Goal: Communication & Community: Answer question/provide support

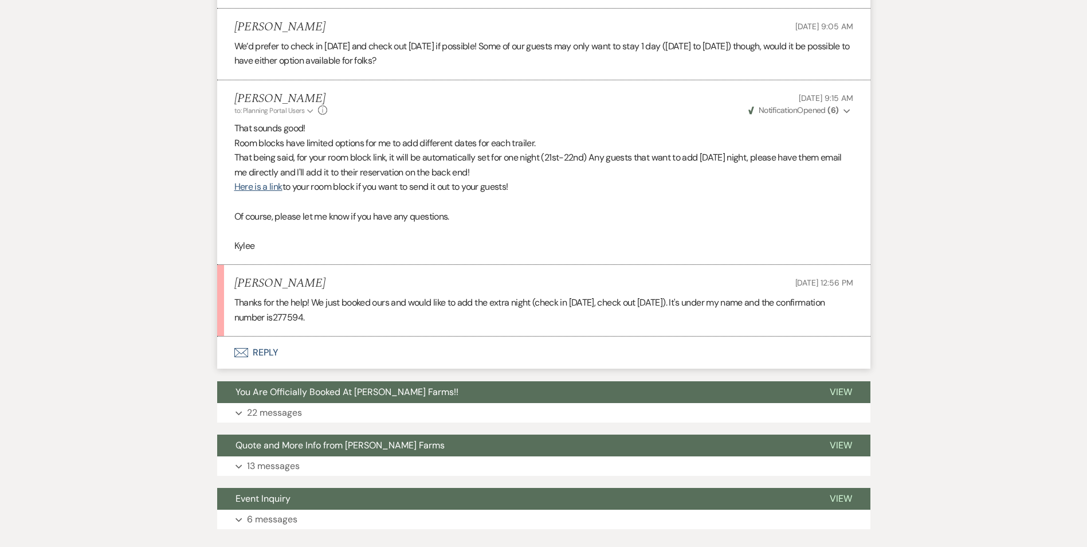
click at [261, 349] on button "Envelope Reply" at bounding box center [543, 352] width 653 height 32
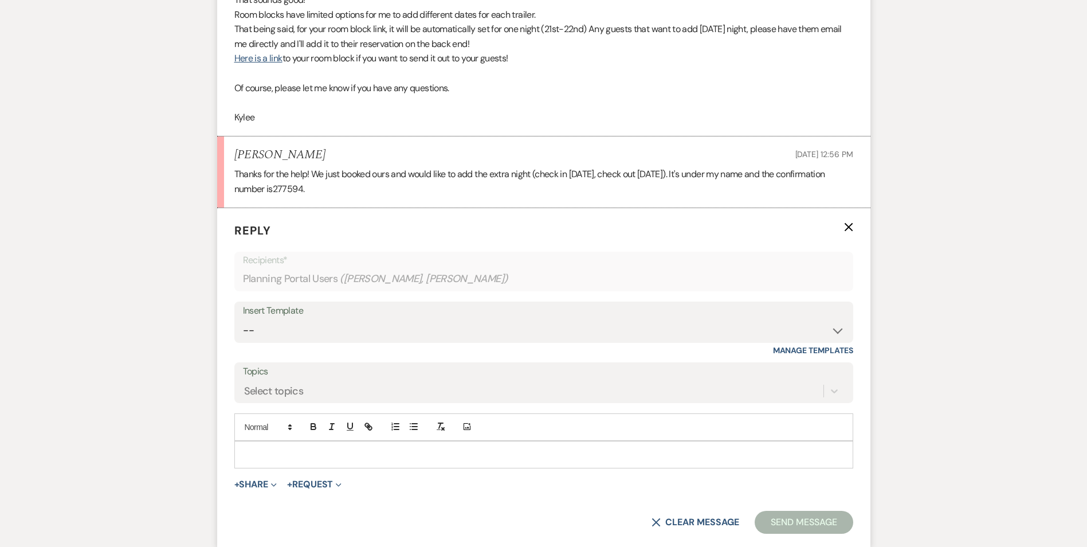
scroll to position [1984, 0]
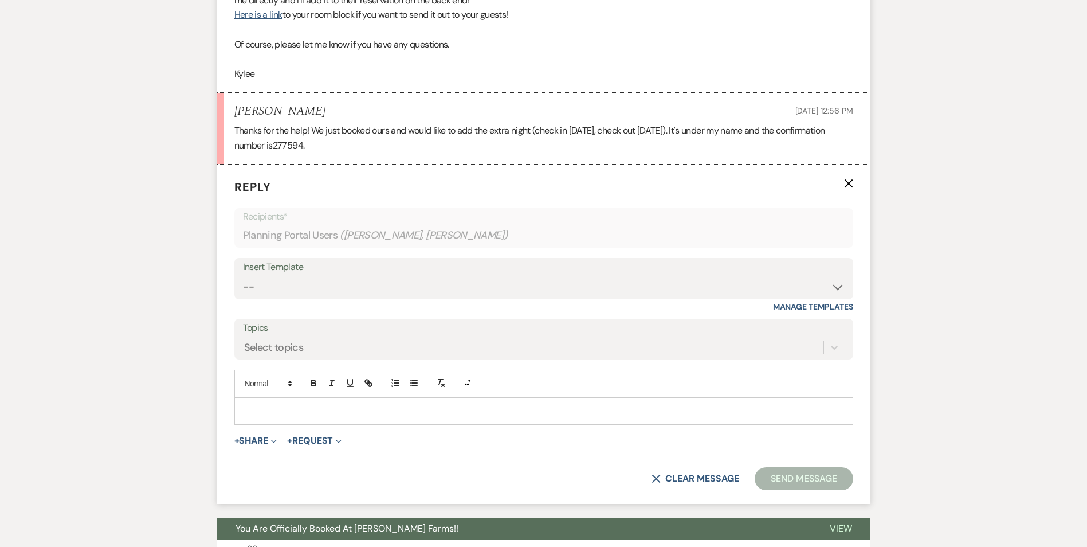
click at [276, 405] on p at bounding box center [544, 411] width 601 height 13
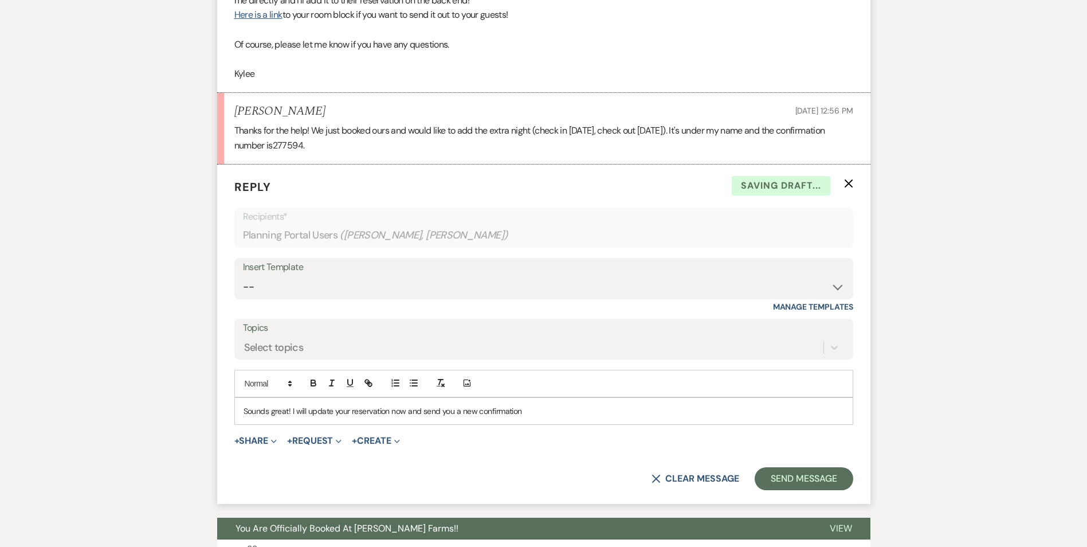
click at [533, 409] on p "Sounds great! I will update your reservation now and send you a new confirmation" at bounding box center [544, 411] width 601 height 13
click at [811, 476] on button "Send Message" at bounding box center [804, 478] width 98 height 23
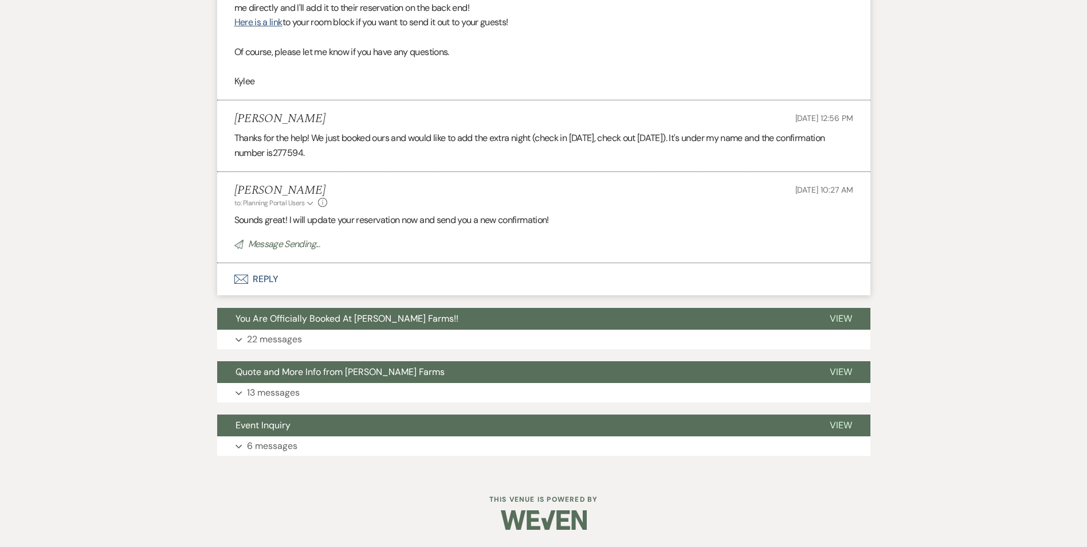
click at [305, 154] on span "277594." at bounding box center [289, 153] width 32 height 12
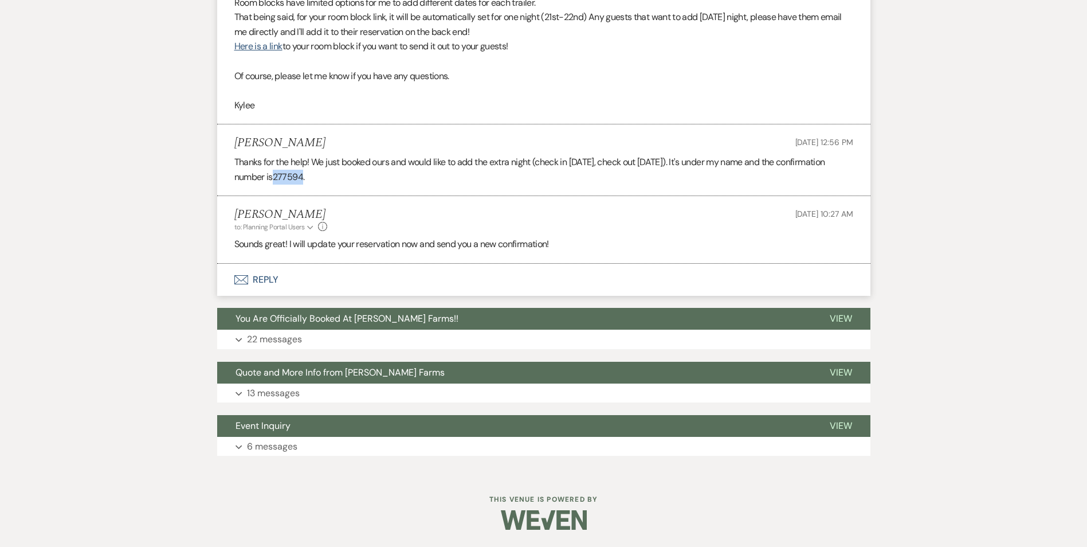
copy span "277594"
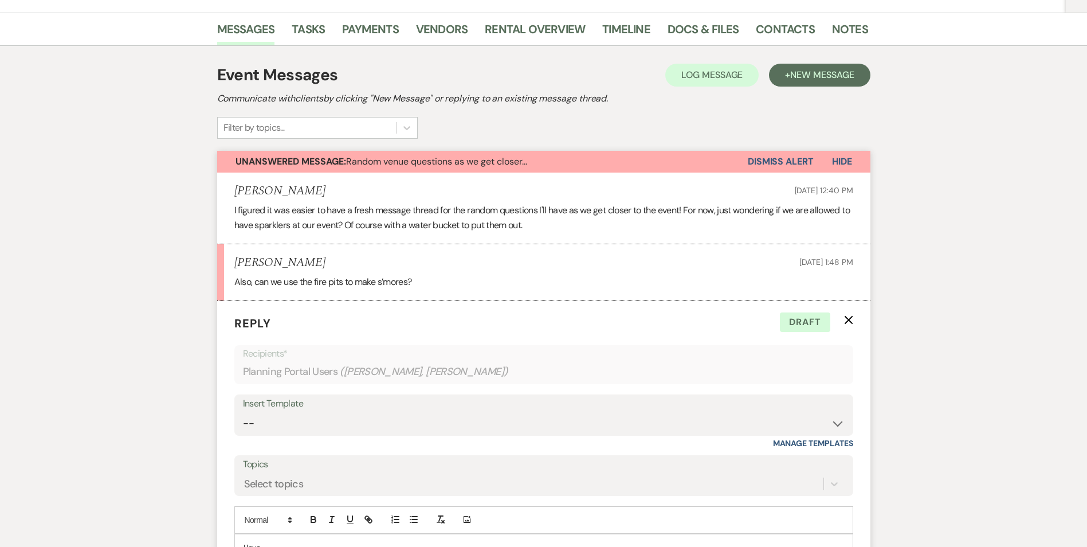
scroll to position [0, 0]
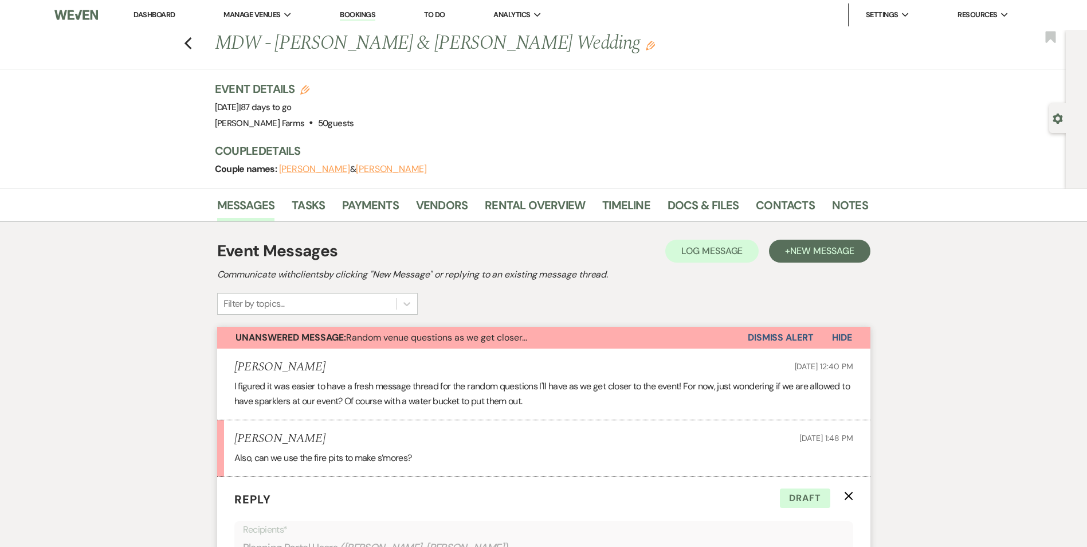
click at [156, 12] on link "Dashboard" at bounding box center [154, 15] width 41 height 10
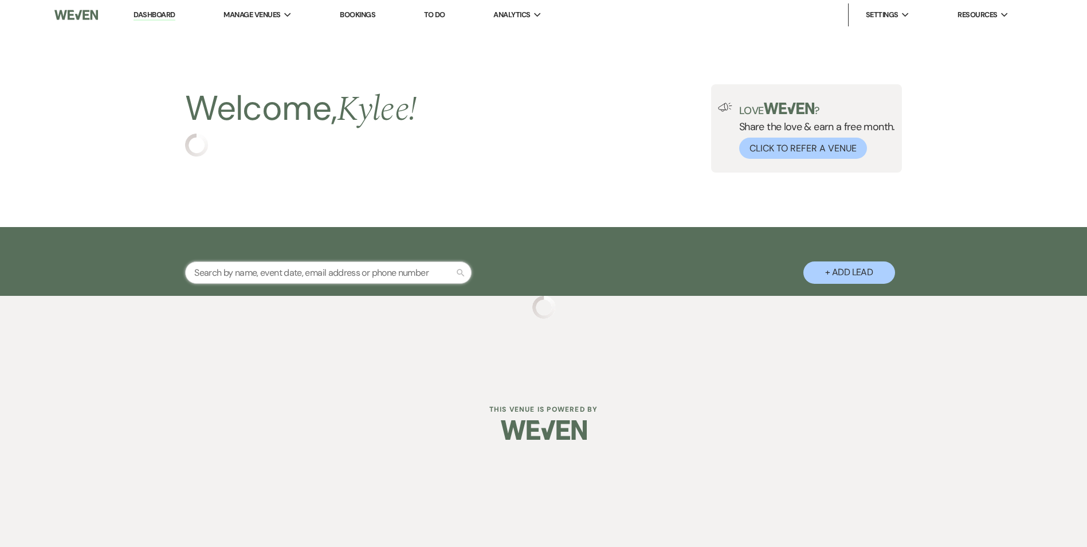
click at [280, 275] on input "text" at bounding box center [328, 272] width 287 height 22
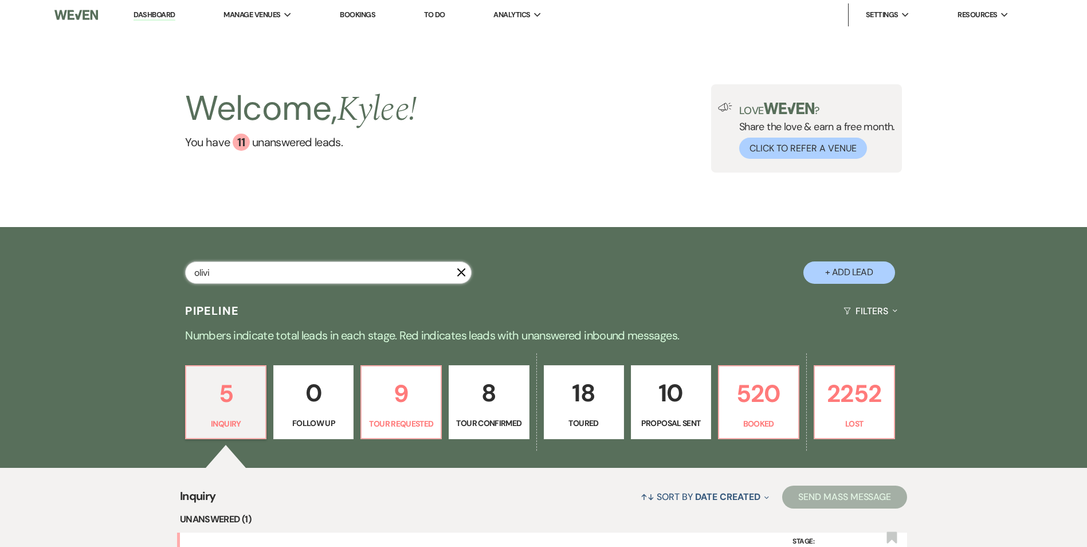
type input "[PERSON_NAME]"
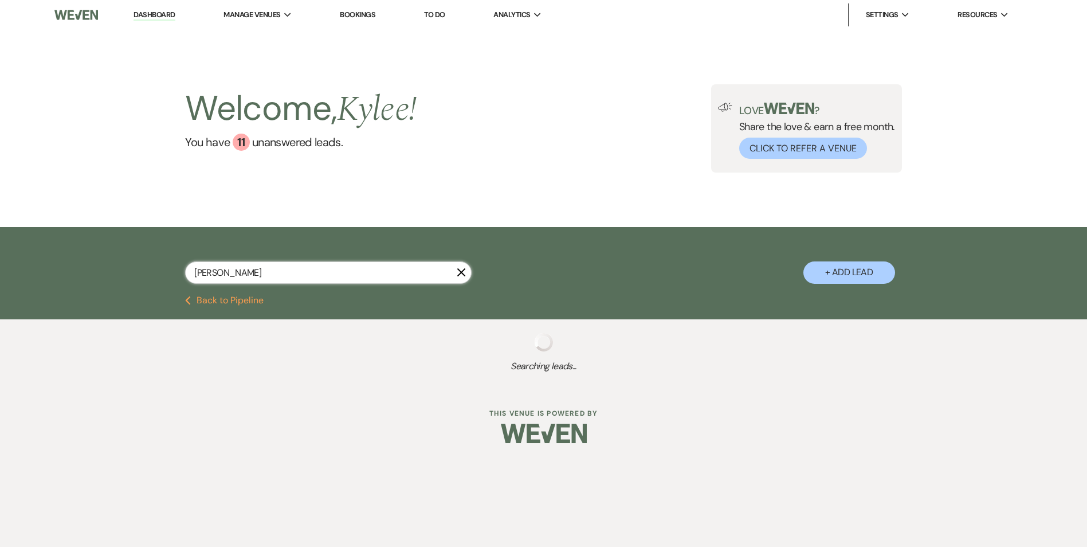
select select "8"
select select "5"
select select "8"
select select "5"
select select "6"
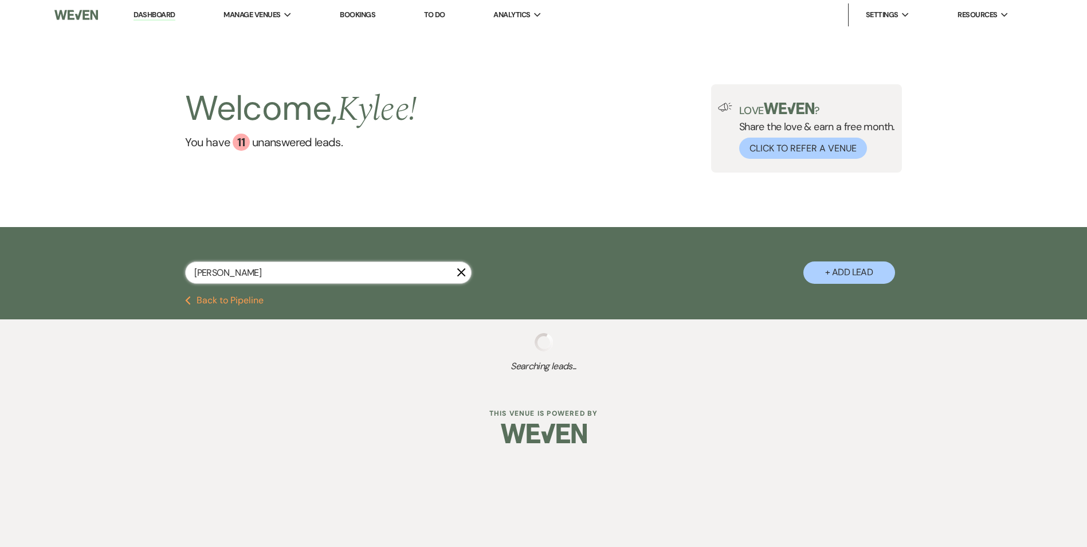
select select "8"
select select "5"
select select "8"
select select "5"
select select "8"
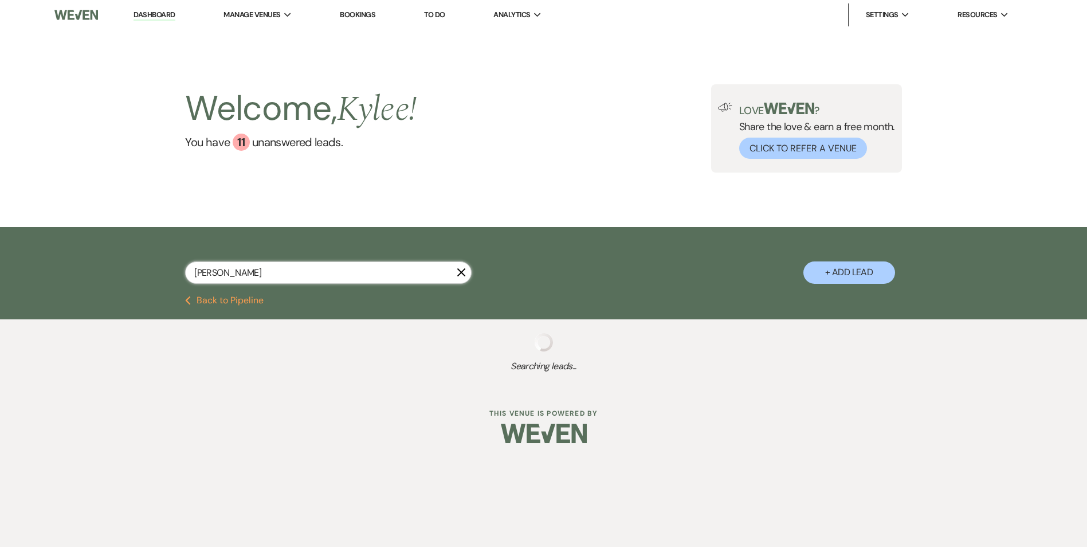
select select "5"
select select "8"
select select "5"
select select "8"
select select "5"
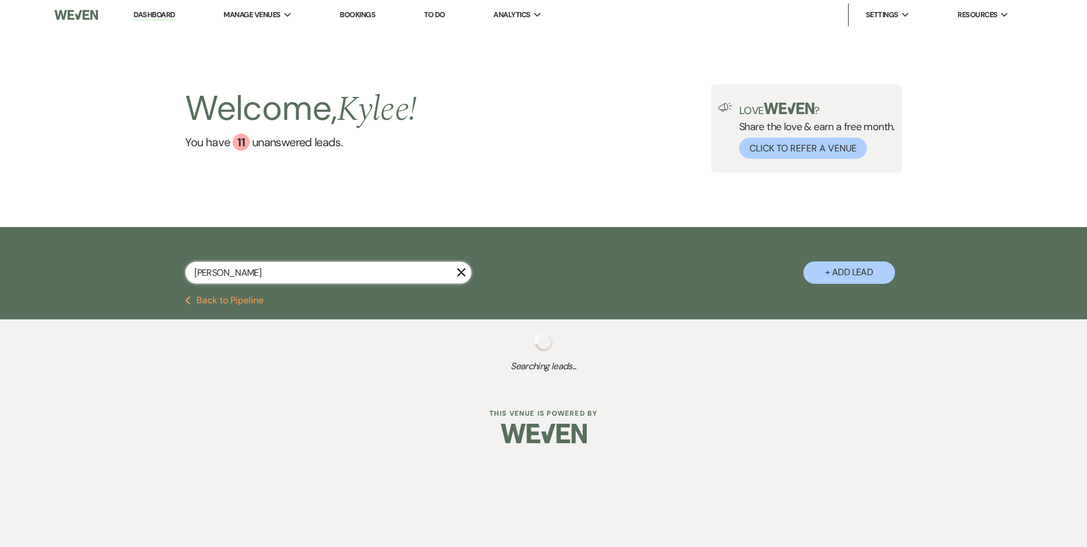
select select "8"
select select "5"
select select "8"
select select "1"
select select "8"
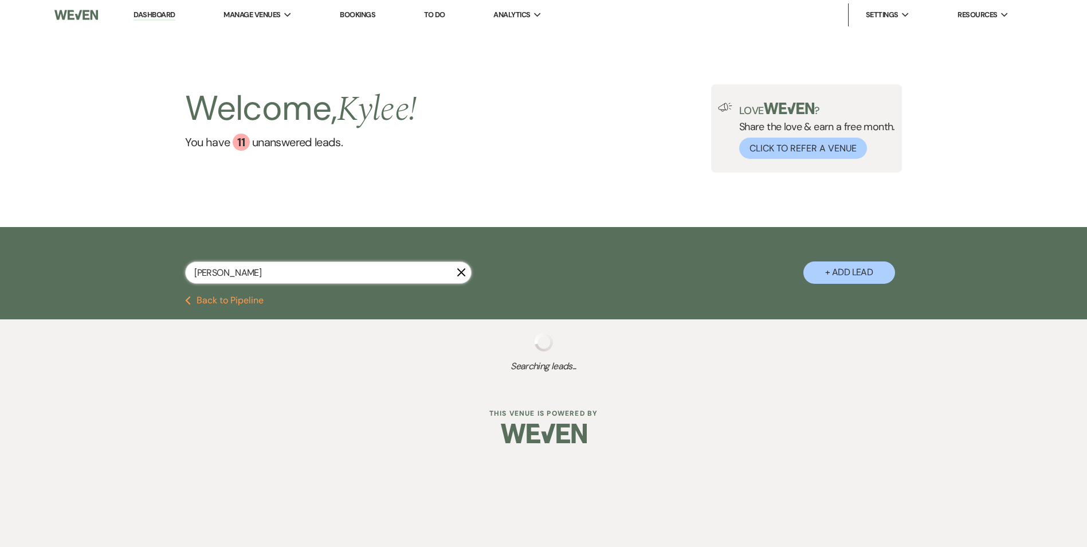
select select "8"
select select "1"
select select "8"
select select "7"
select select "8"
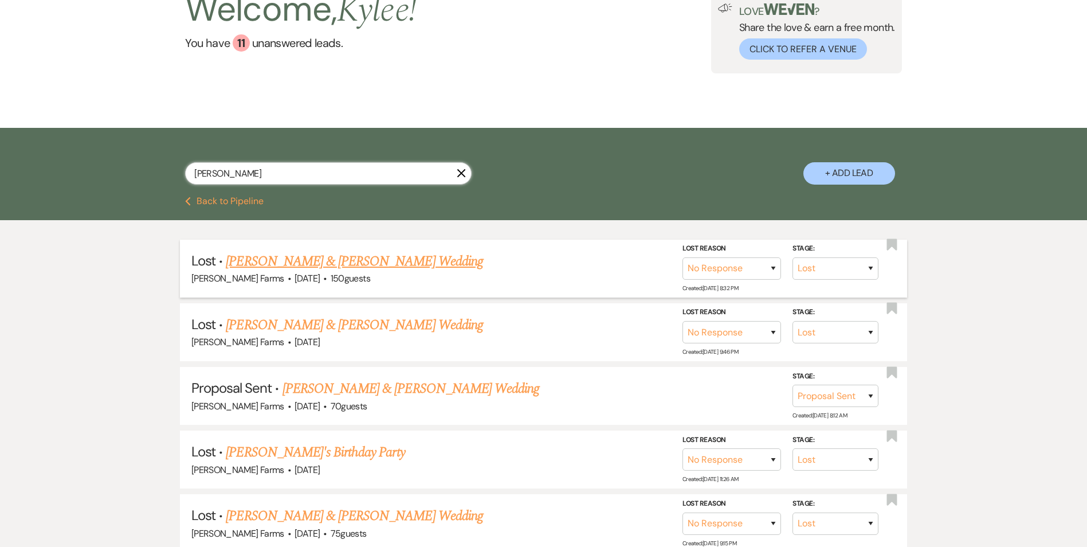
scroll to position [115, 0]
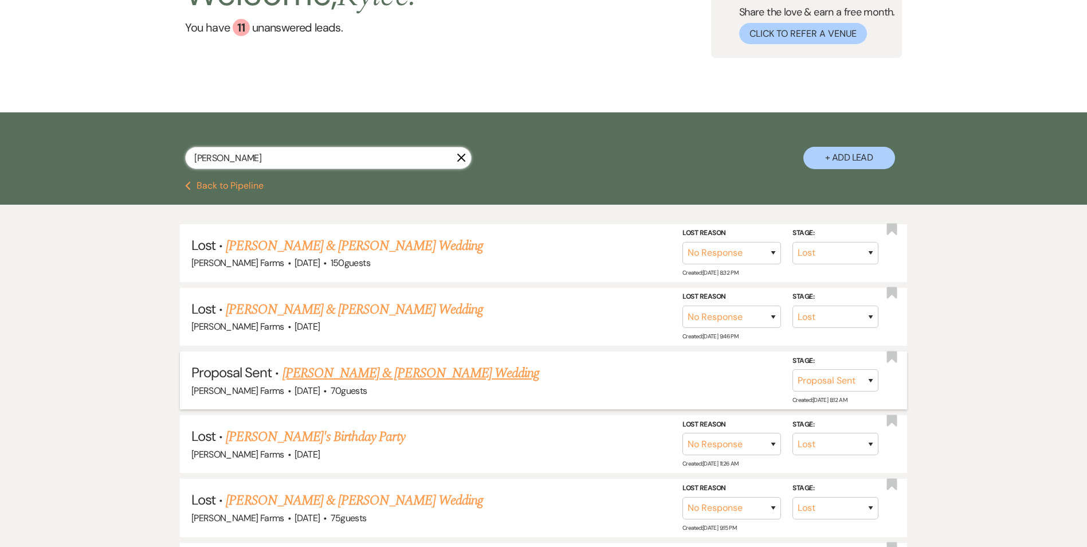
type input "[PERSON_NAME]"
click at [434, 375] on link "[PERSON_NAME] & [PERSON_NAME] Wedding" at bounding box center [411, 373] width 257 height 21
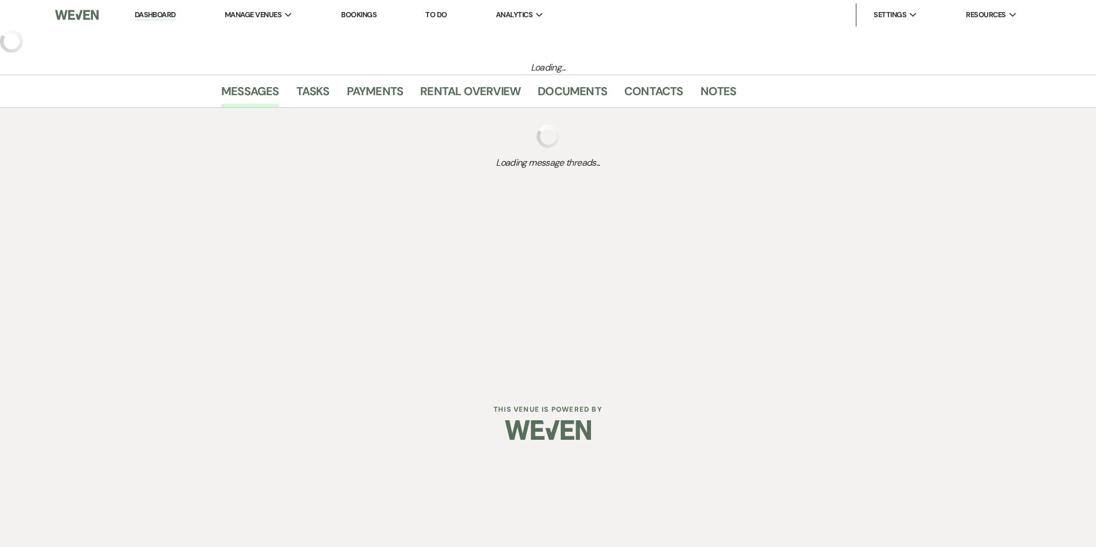
select select "6"
select select "5"
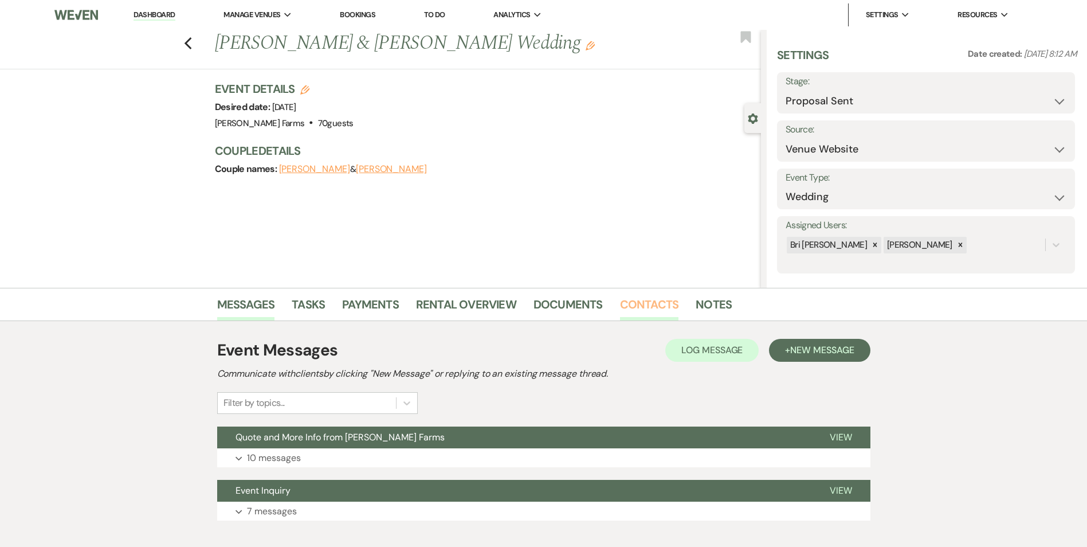
click at [658, 301] on link "Contacts" at bounding box center [649, 307] width 59 height 25
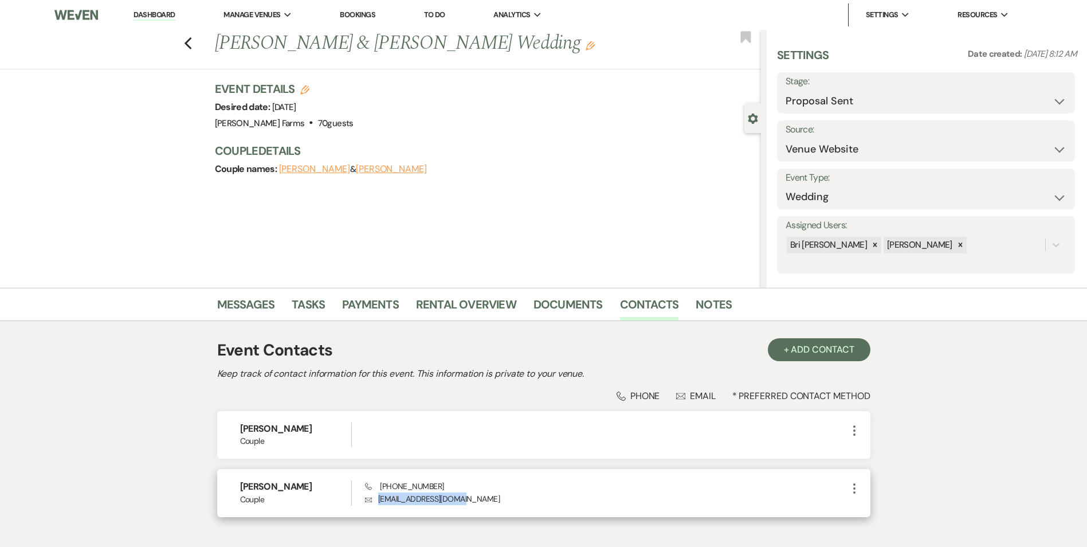
drag, startPoint x: 461, startPoint y: 498, endPoint x: 370, endPoint y: 499, distance: 90.5
click at [370, 499] on p "Envelope [EMAIL_ADDRESS][DOMAIN_NAME]" at bounding box center [606, 498] width 482 height 13
click at [289, 487] on h6 "[PERSON_NAME]" at bounding box center [296, 486] width 112 height 13
copy h6 "[PERSON_NAME]"
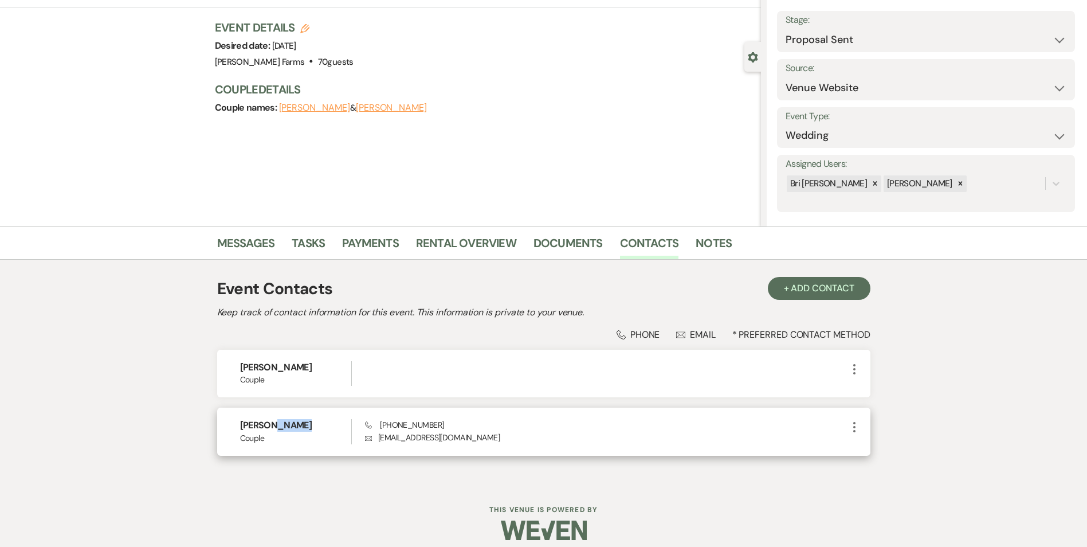
scroll to position [72, 0]
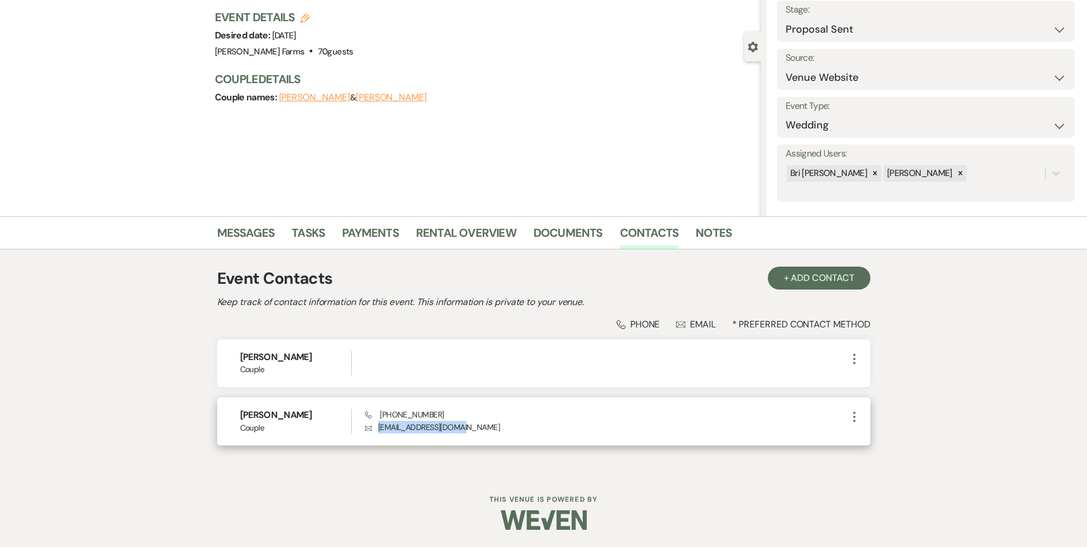
drag, startPoint x: 460, startPoint y: 426, endPoint x: 378, endPoint y: 426, distance: 81.4
click at [378, 426] on p "Envelope [EMAIL_ADDRESS][DOMAIN_NAME]" at bounding box center [606, 427] width 482 height 13
copy p "[EMAIL_ADDRESS][DOMAIN_NAME]"
drag, startPoint x: 438, startPoint y: 414, endPoint x: 381, endPoint y: 413, distance: 57.3
click at [381, 413] on div "Phone [PHONE_NUMBER] Envelope [EMAIL_ADDRESS][DOMAIN_NAME]" at bounding box center [606, 421] width 482 height 25
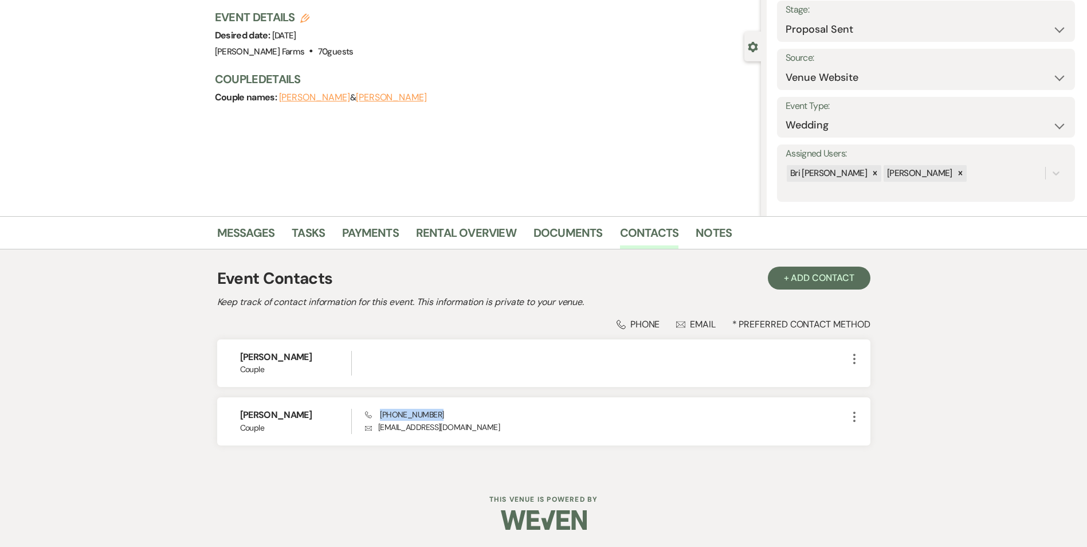
copy span "[PHONE_NUMBER]"
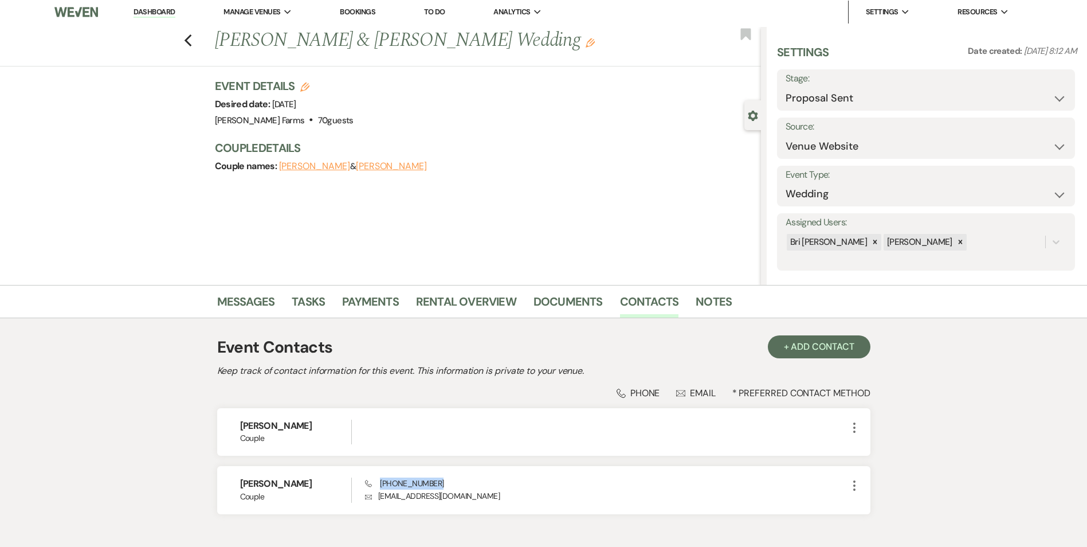
scroll to position [0, 0]
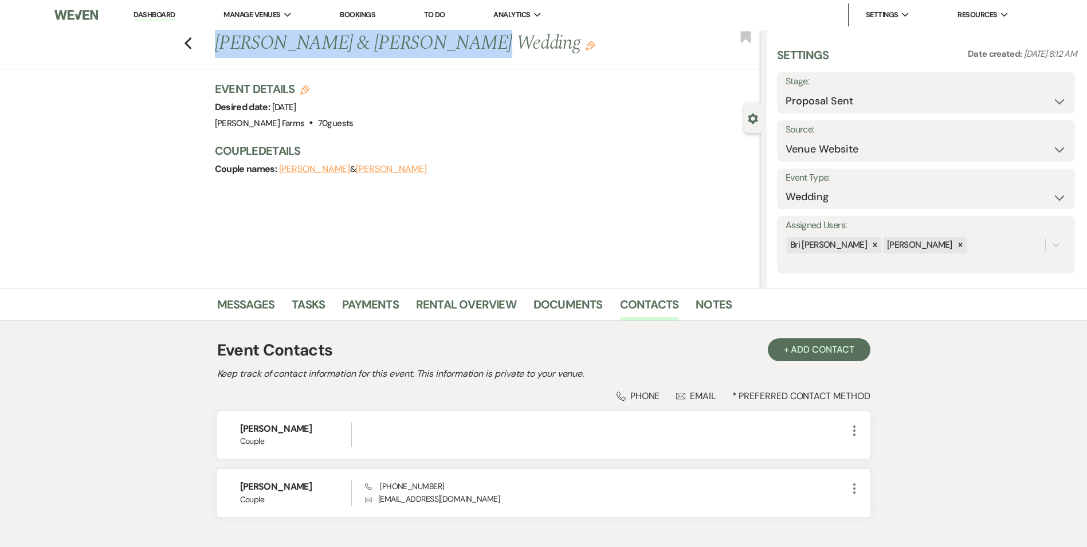
drag, startPoint x: 445, startPoint y: 44, endPoint x: 222, endPoint y: 40, distance: 222.4
click at [222, 40] on h1 "[PERSON_NAME] & [PERSON_NAME] Wedding Edit" at bounding box center [431, 44] width 433 height 28
copy h1 "[PERSON_NAME] & [PERSON_NAME]"
click at [262, 301] on link "Messages" at bounding box center [246, 307] width 58 height 25
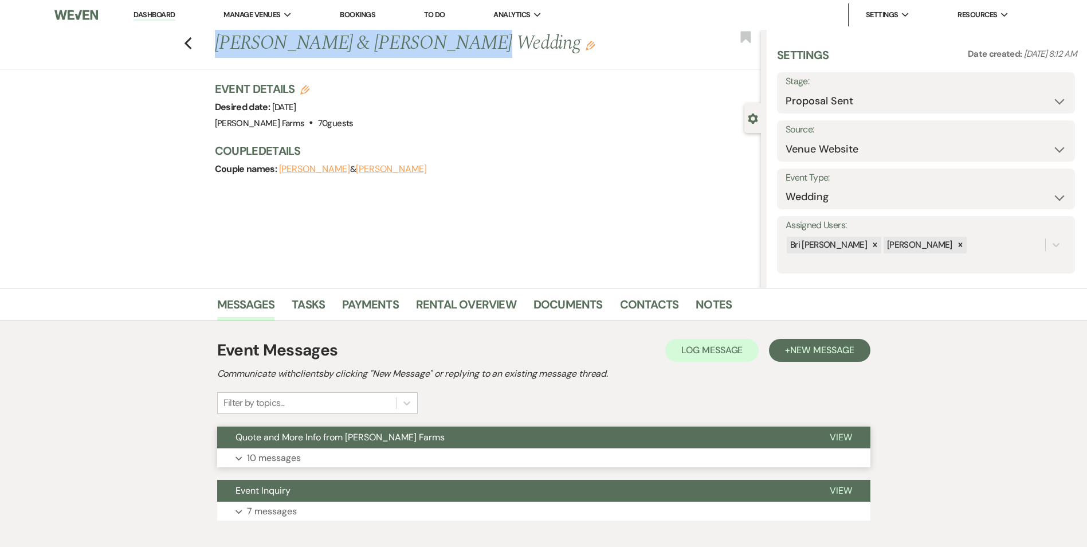
click at [279, 461] on p "10 messages" at bounding box center [274, 457] width 54 height 15
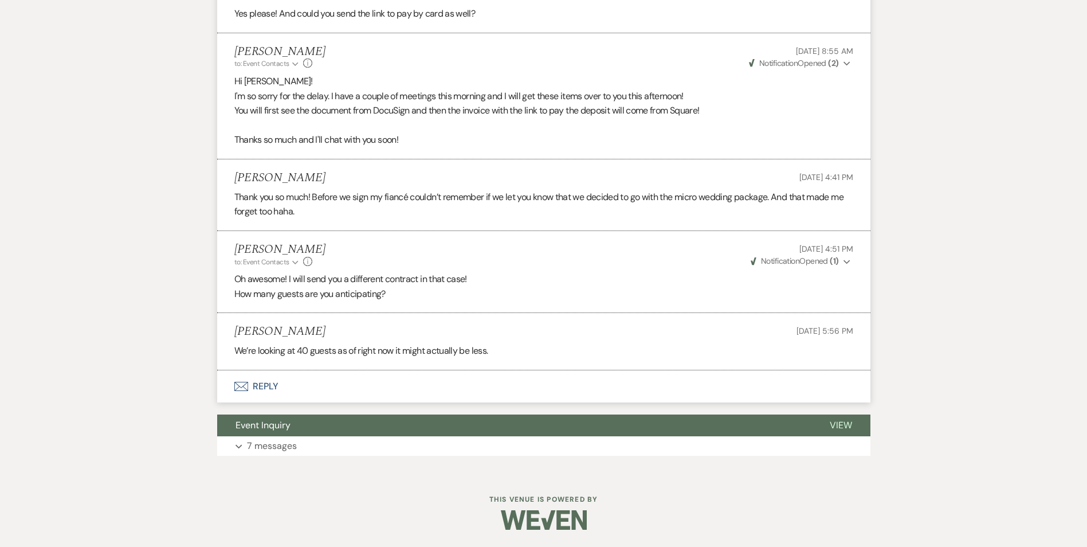
scroll to position [1537, 0]
click at [271, 385] on button "Envelope Reply" at bounding box center [543, 386] width 653 height 32
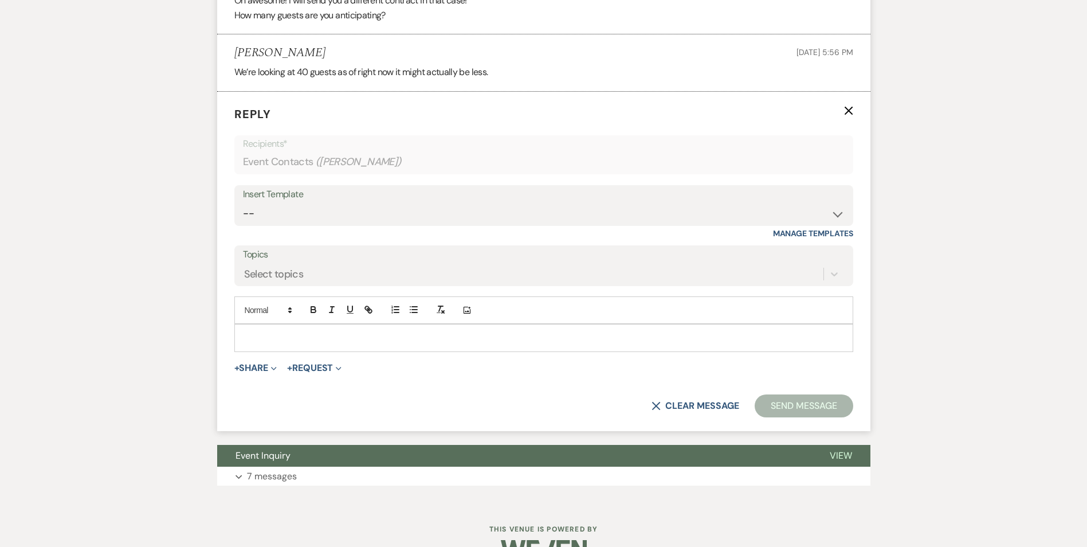
scroll to position [1845, 0]
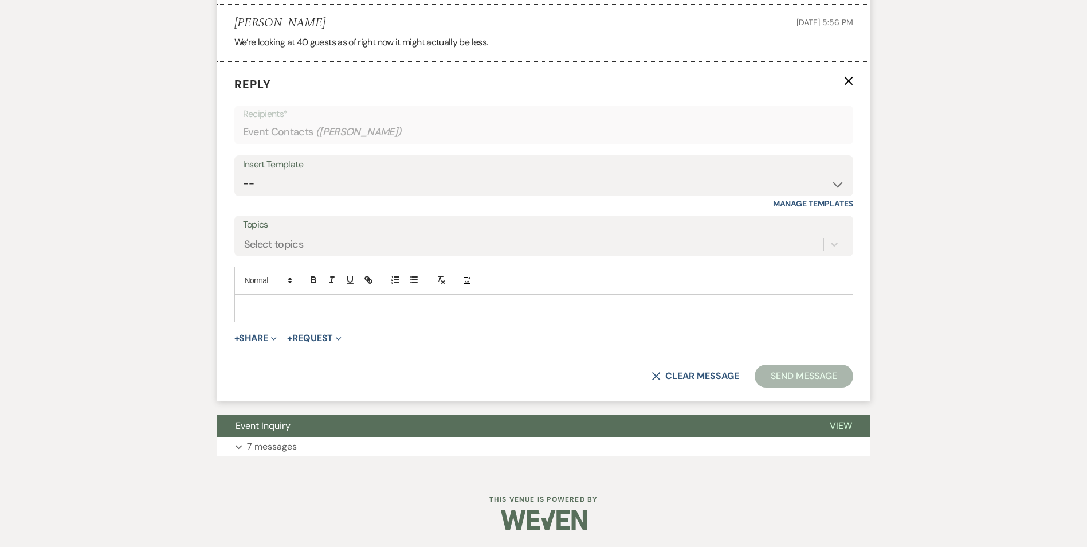
click at [318, 313] on p at bounding box center [544, 307] width 601 height 13
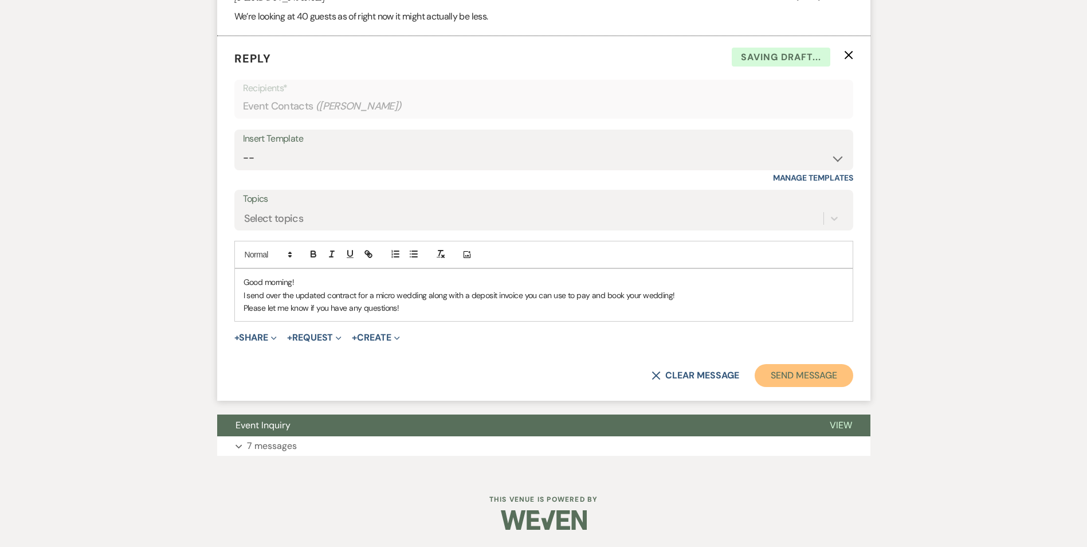
click at [812, 387] on button "Send Message" at bounding box center [804, 375] width 98 height 23
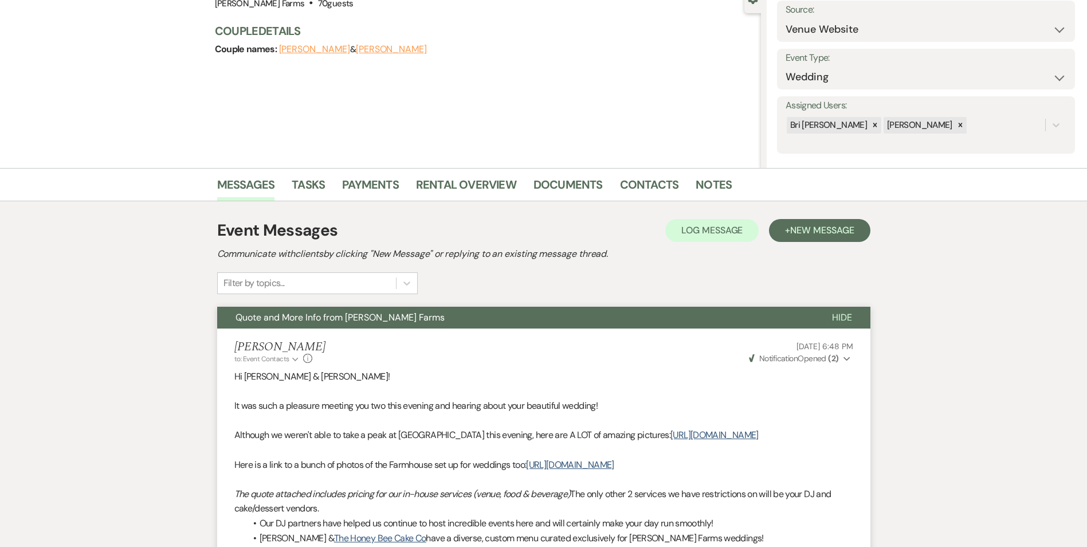
scroll to position [0, 0]
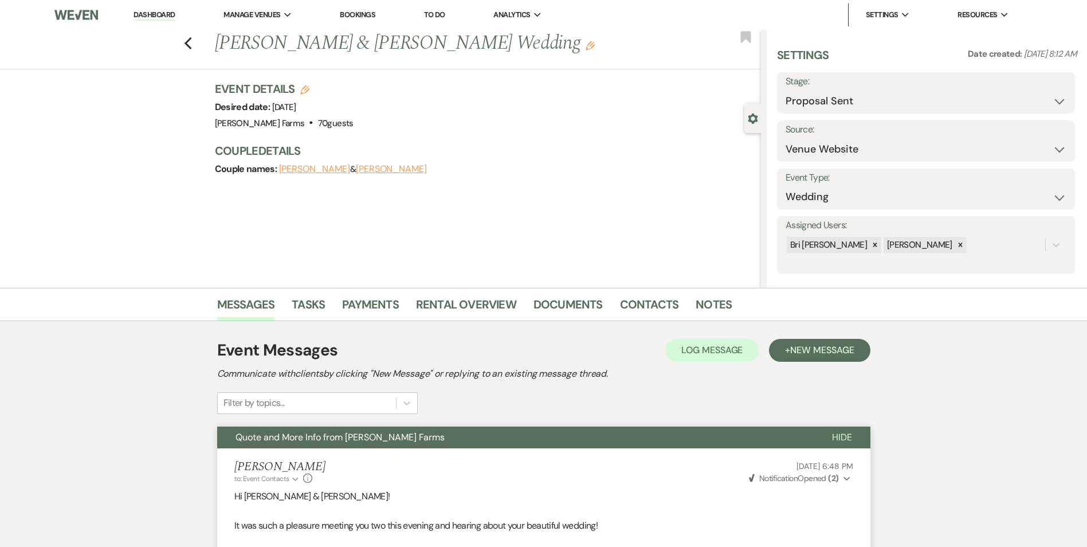
click at [198, 46] on div "Previous [PERSON_NAME] & [PERSON_NAME] Wedding Edit Bookmark" at bounding box center [377, 50] width 767 height 40
drag, startPoint x: 182, startPoint y: 36, endPoint x: 156, endPoint y: 6, distance: 39.8
click at [182, 35] on div "Previous [PERSON_NAME] & [PERSON_NAME] Wedding Edit Bookmark" at bounding box center [377, 50] width 767 height 40
click at [199, 41] on div "Previous [PERSON_NAME] & [PERSON_NAME] Wedding Edit Bookmark" at bounding box center [377, 50] width 767 height 40
click at [191, 41] on use "button" at bounding box center [187, 43] width 7 height 13
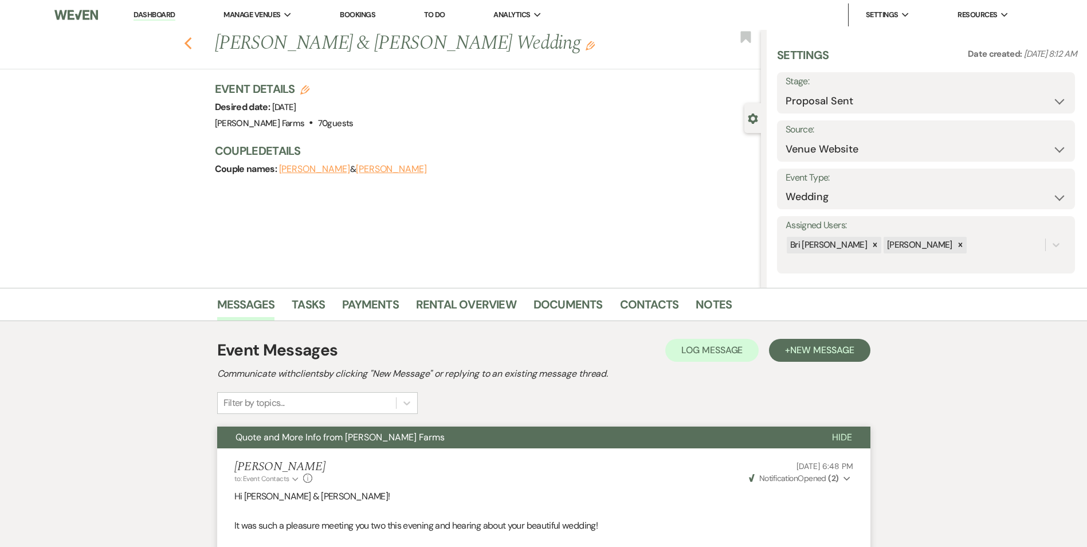
scroll to position [115, 0]
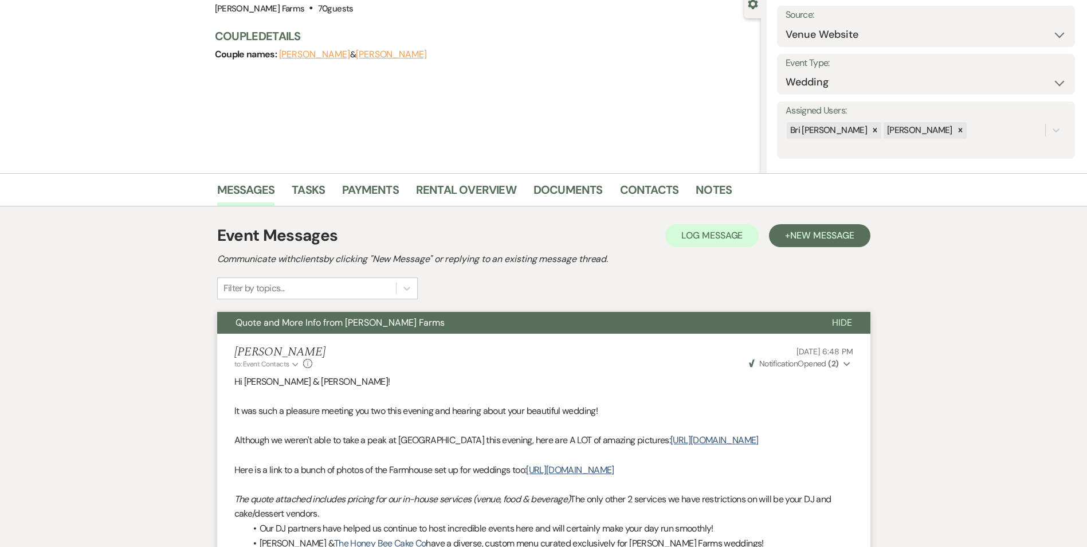
select select "8"
select select "5"
select select "8"
select select "5"
select select "6"
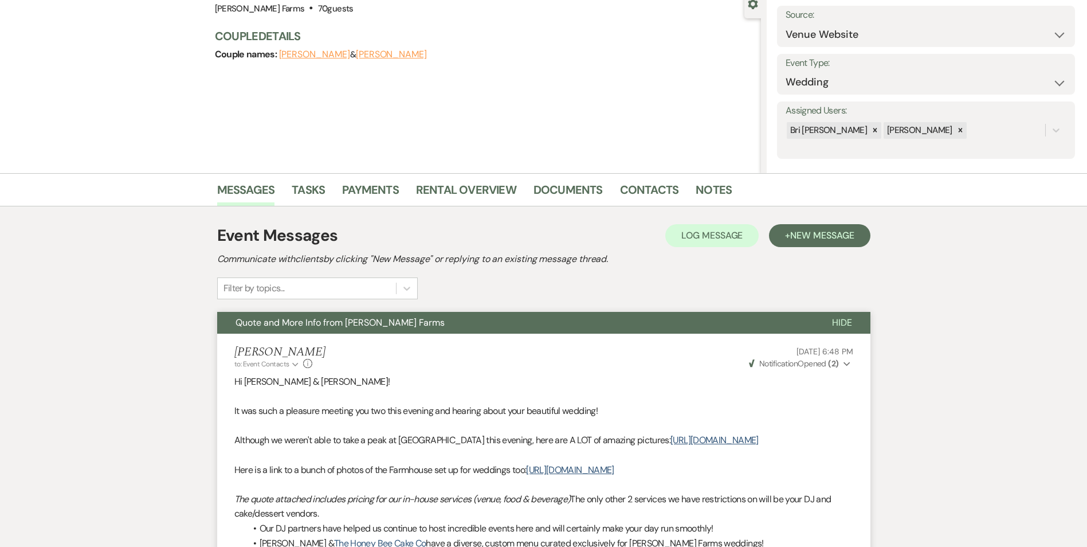
select select "8"
select select "5"
select select "8"
select select "5"
select select "8"
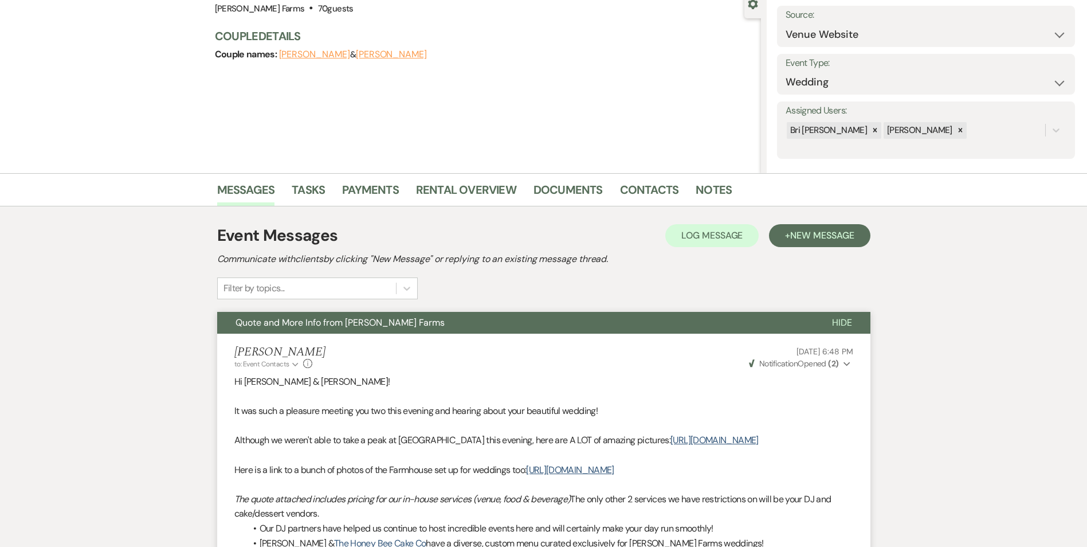
select select "5"
select select "8"
select select "5"
select select "8"
select select "5"
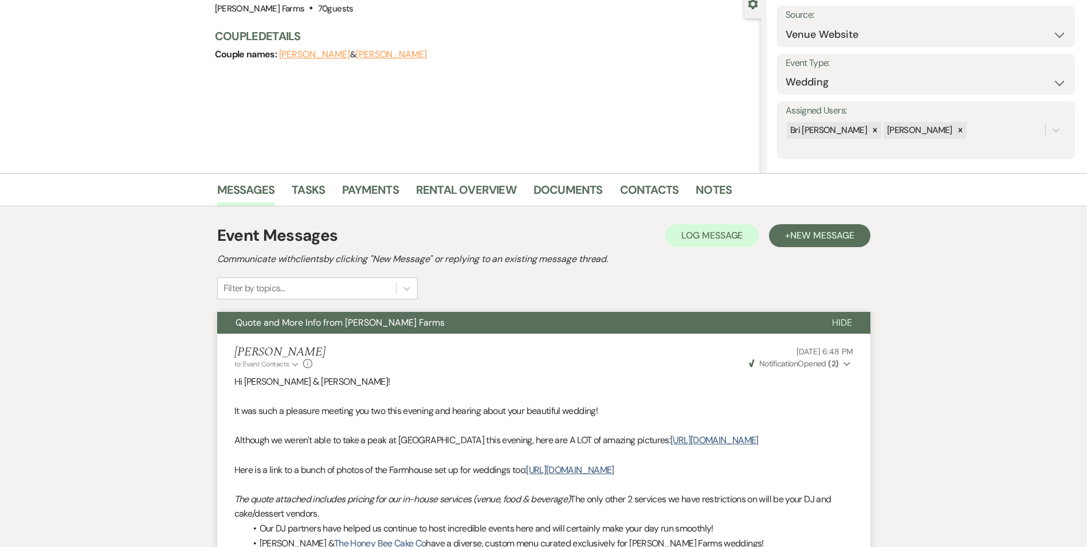
select select "8"
select select "5"
select select "8"
select select "1"
select select "8"
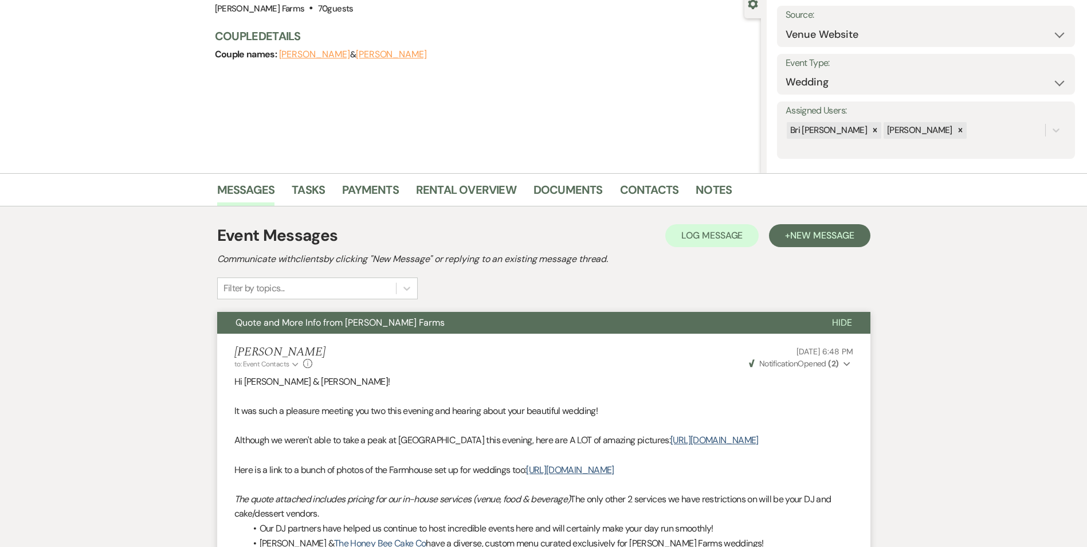
select select "8"
select select "1"
select select "8"
select select "7"
select select "8"
